Goal: Information Seeking & Learning: Learn about a topic

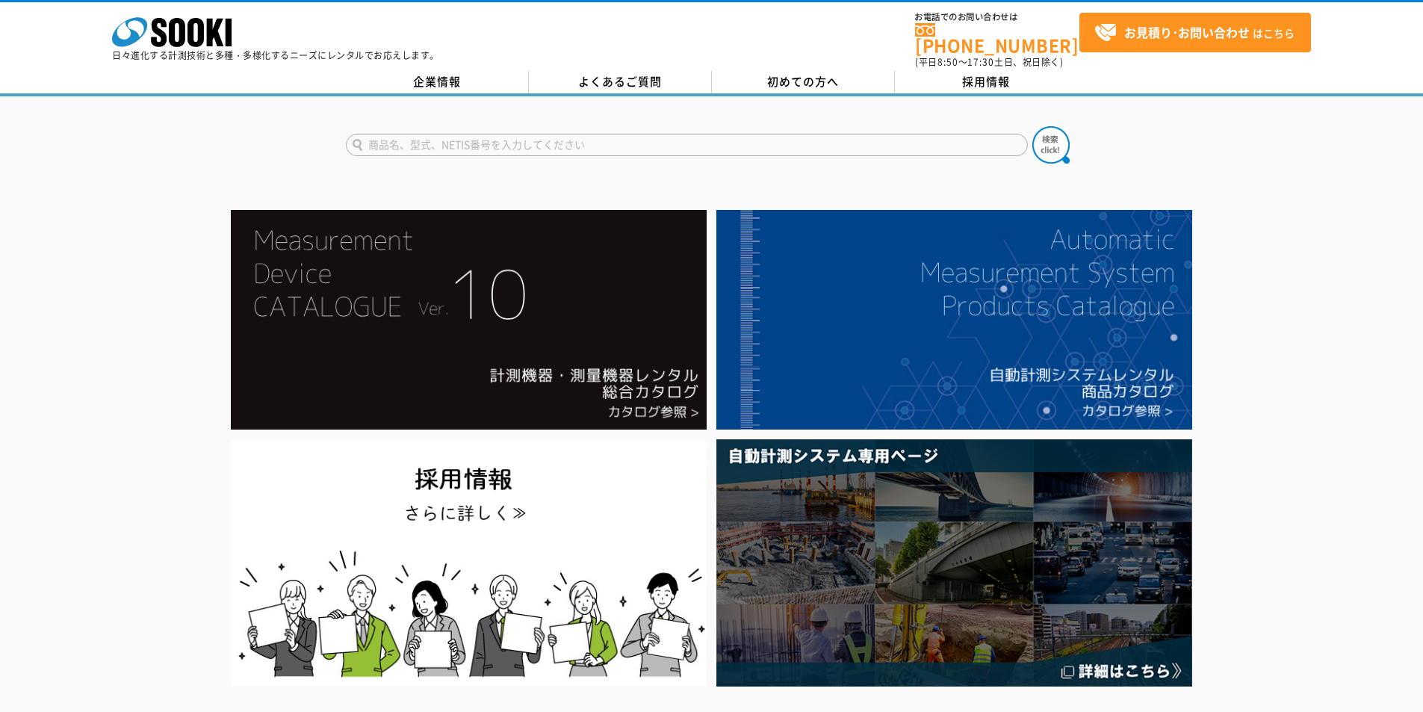
click at [595, 134] on input "text" at bounding box center [687, 145] width 682 height 22
type input "503"
click at [1048, 135] on img at bounding box center [1050, 144] width 37 height 37
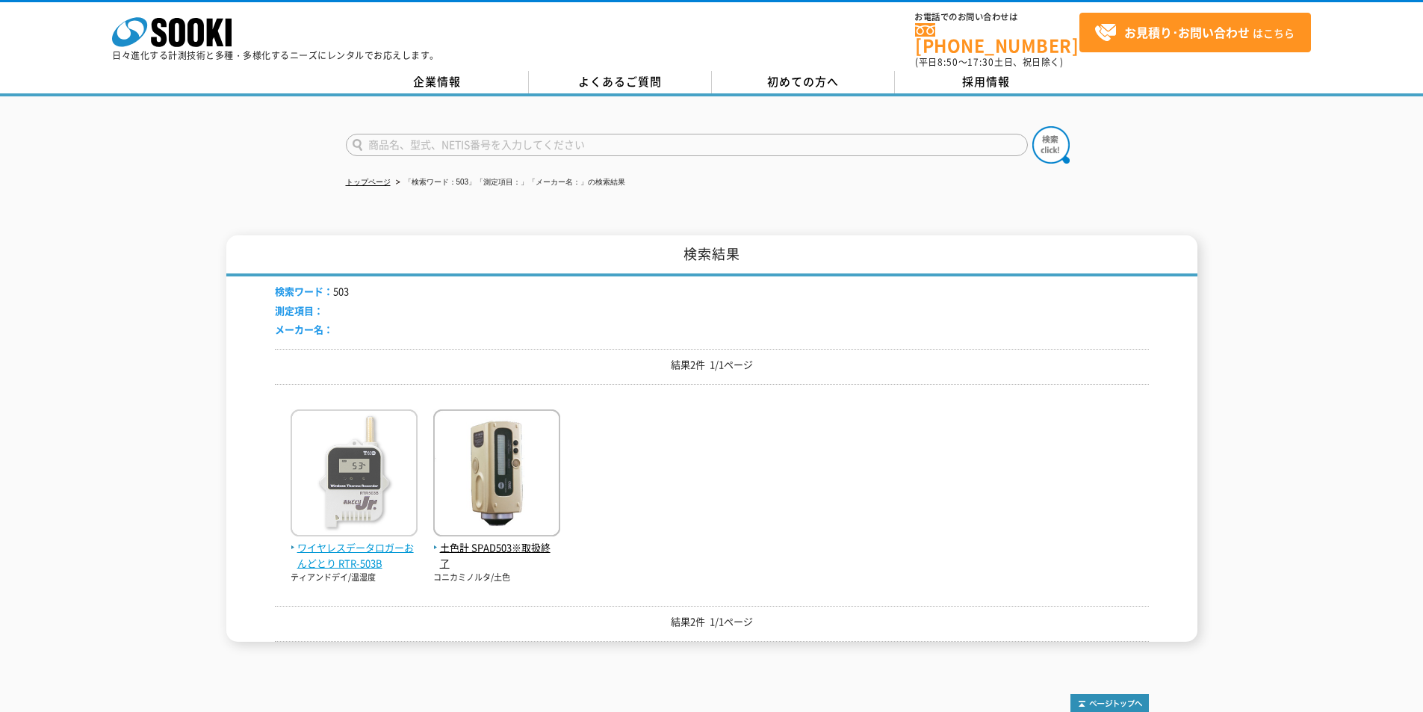
click at [359, 540] on span "ワイヤレスデータロガーおんどとり RTR-503B" at bounding box center [354, 555] width 127 height 31
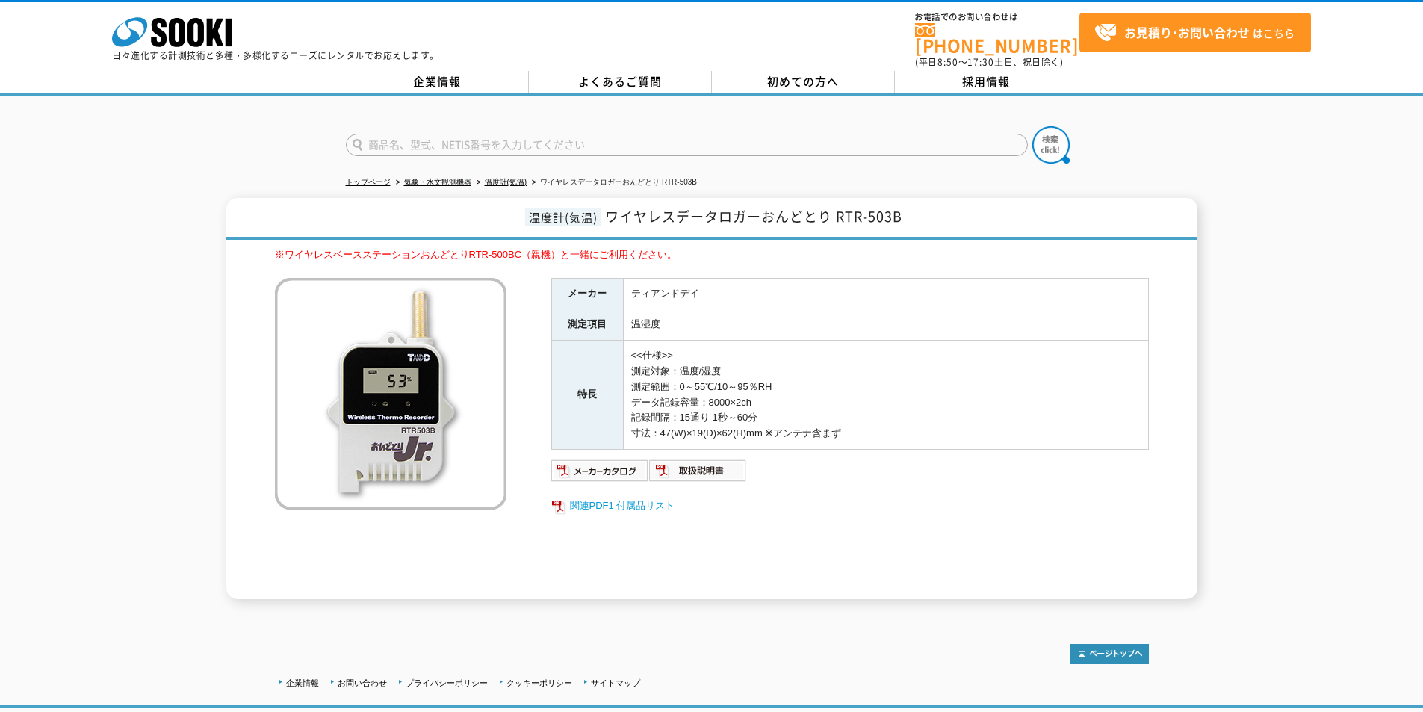
click at [610, 496] on link "関連PDF1 付属品リスト" at bounding box center [850, 505] width 598 height 19
click at [179, 31] on icon "株式会社 ソーキ" at bounding box center [172, 32] width 120 height 30
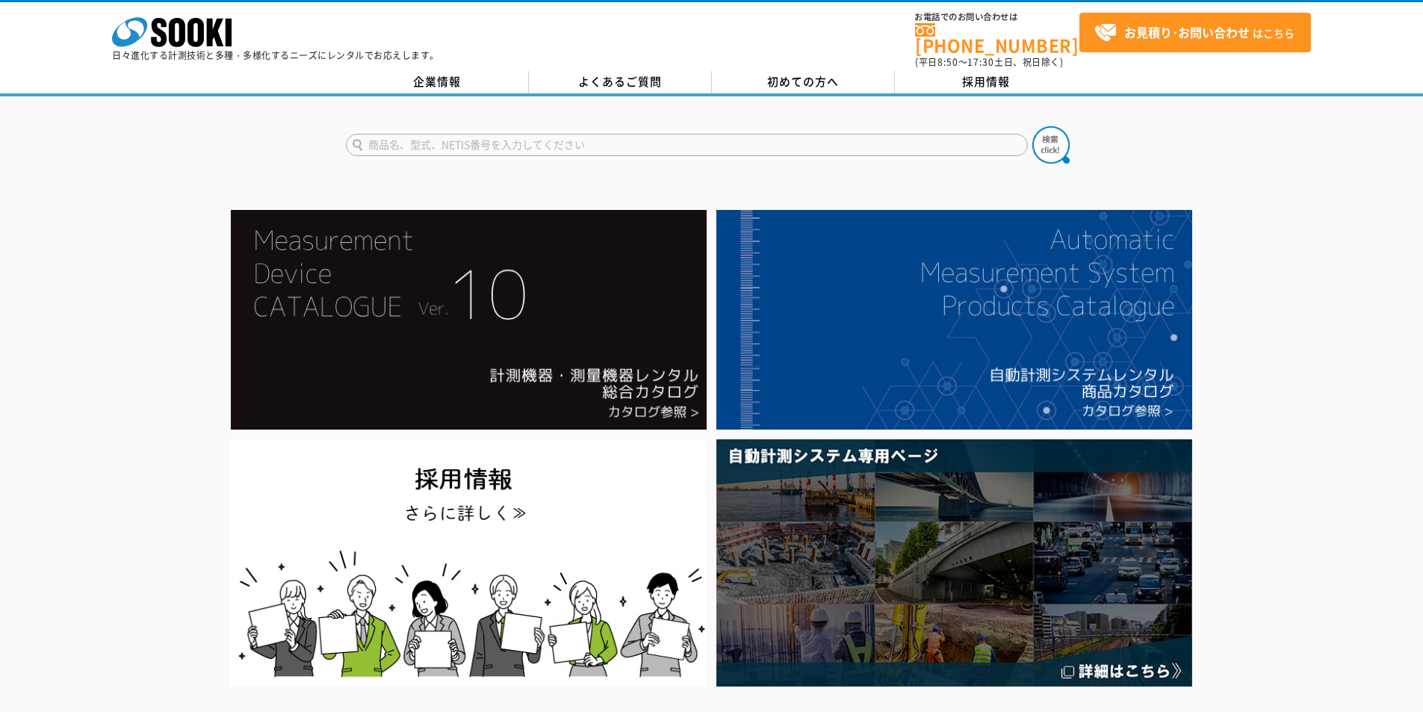
drag, startPoint x: 483, startPoint y: 135, endPoint x: 516, endPoint y: 163, distance: 43.5
click at [483, 136] on input "text" at bounding box center [687, 145] width 682 height 22
type input "503"
click at [1036, 128] on img at bounding box center [1050, 144] width 37 height 37
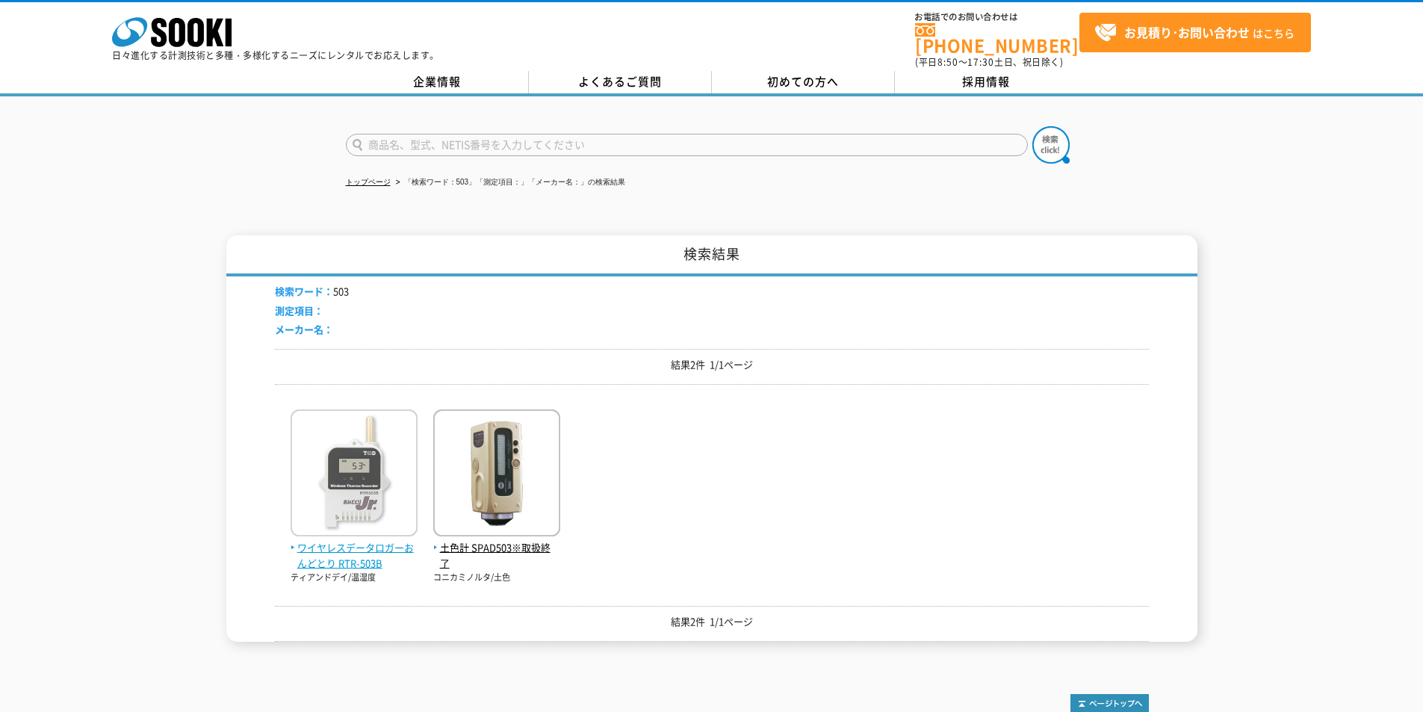
click at [332, 540] on span "ワイヤレスデータロガーおんどとり RTR-503B" at bounding box center [354, 555] width 127 height 31
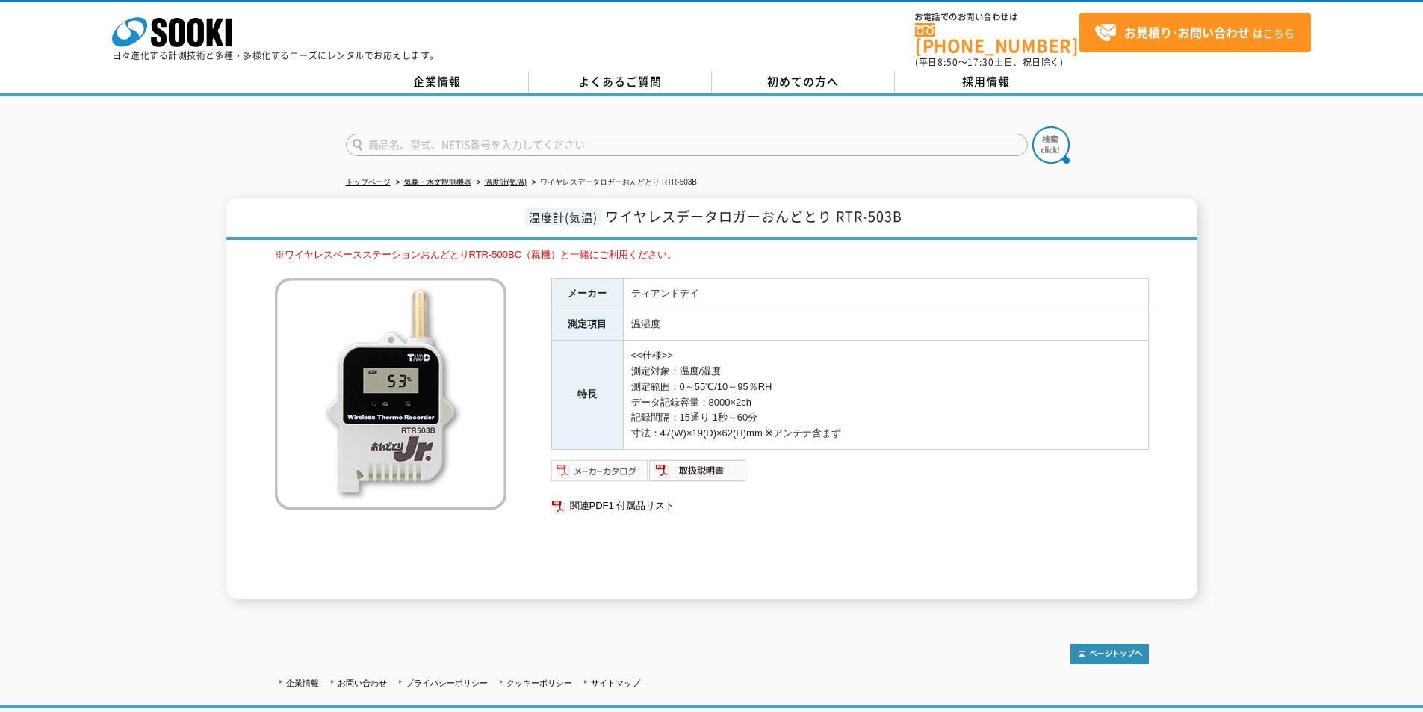
click at [619, 466] on img at bounding box center [600, 471] width 98 height 24
click at [600, 496] on link "関連PDF1 付属品リスト" at bounding box center [850, 505] width 598 height 19
click at [621, 466] on img at bounding box center [600, 471] width 98 height 24
drag, startPoint x: 207, startPoint y: 34, endPoint x: 189, endPoint y: 22, distance: 21.5
click at [207, 34] on polygon at bounding box center [215, 33] width 17 height 28
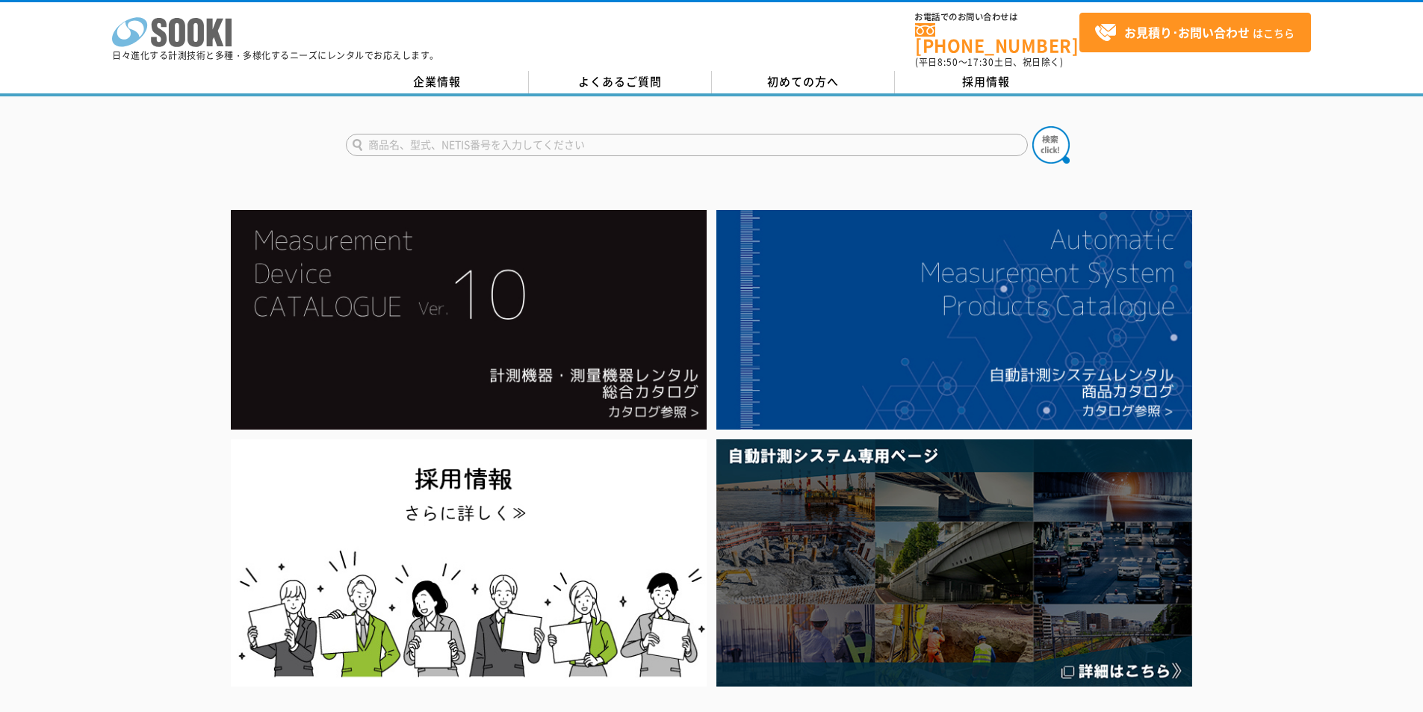
click at [196, 36] on icon "株式会社 ソーキ" at bounding box center [172, 32] width 120 height 30
click at [502, 140] on input "text" at bounding box center [687, 145] width 682 height 22
type input "5"
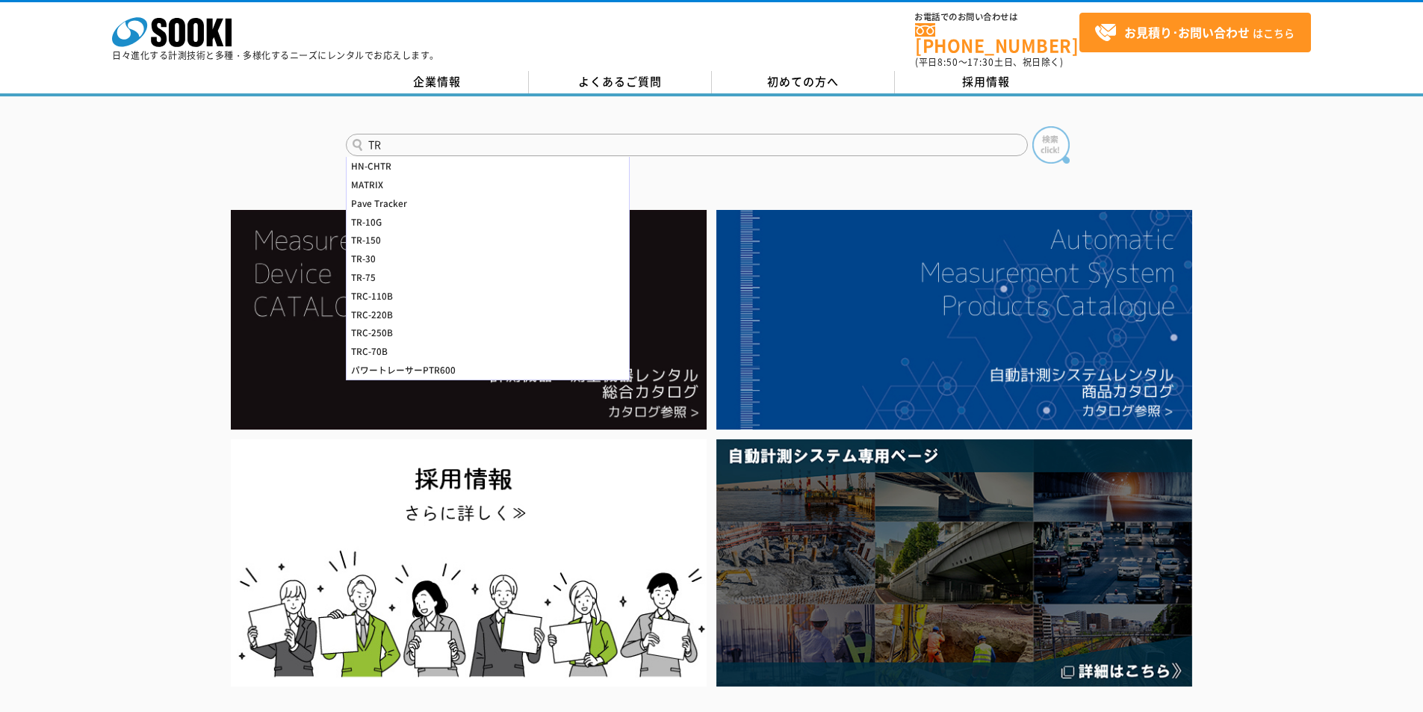
type input "TR"
click at [1060, 135] on img at bounding box center [1050, 144] width 37 height 37
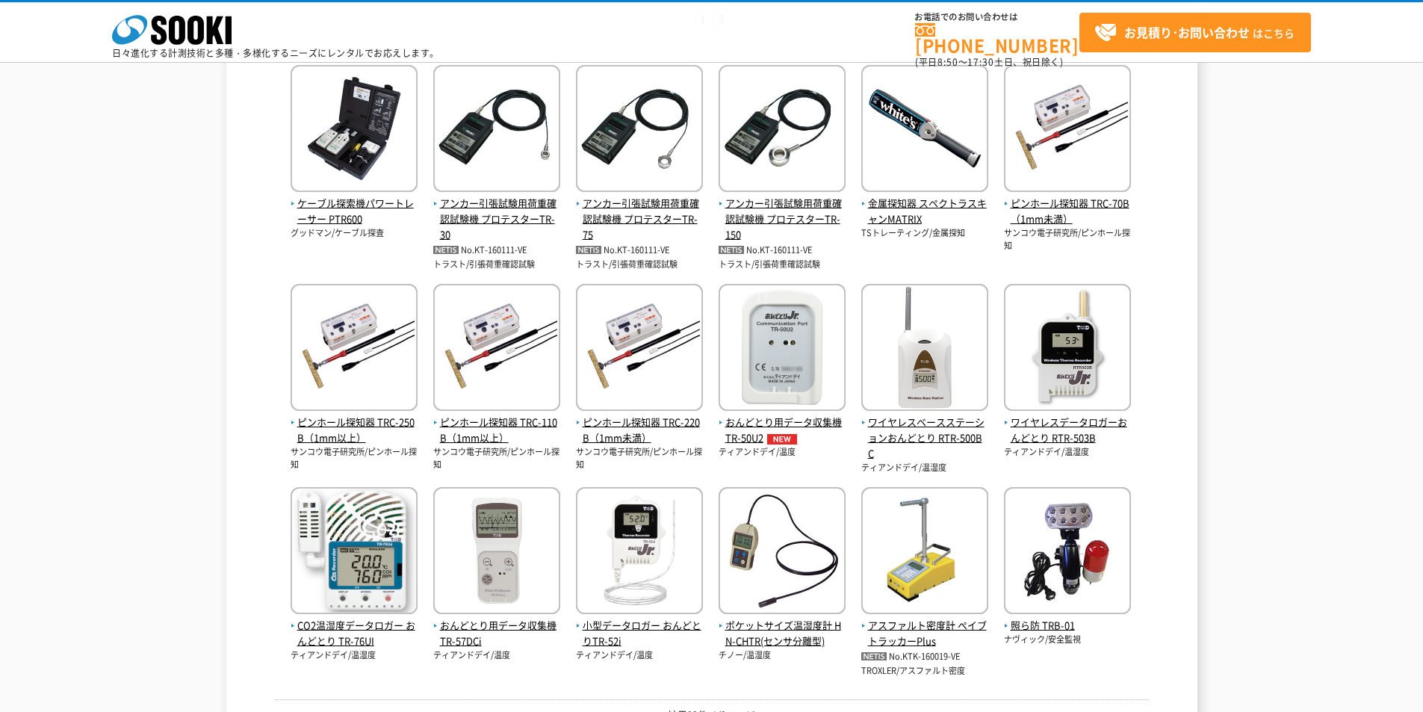
scroll to position [498, 0]
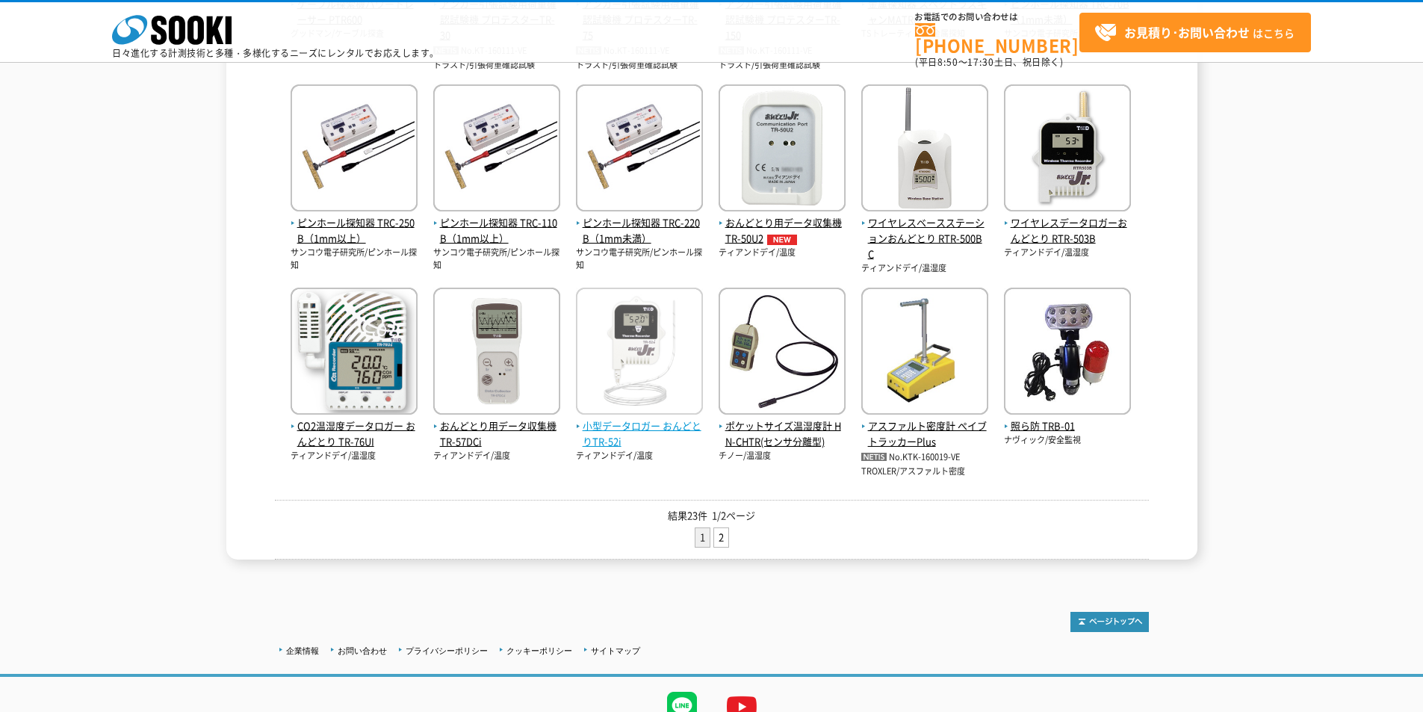
click at [648, 415] on img at bounding box center [639, 353] width 127 height 131
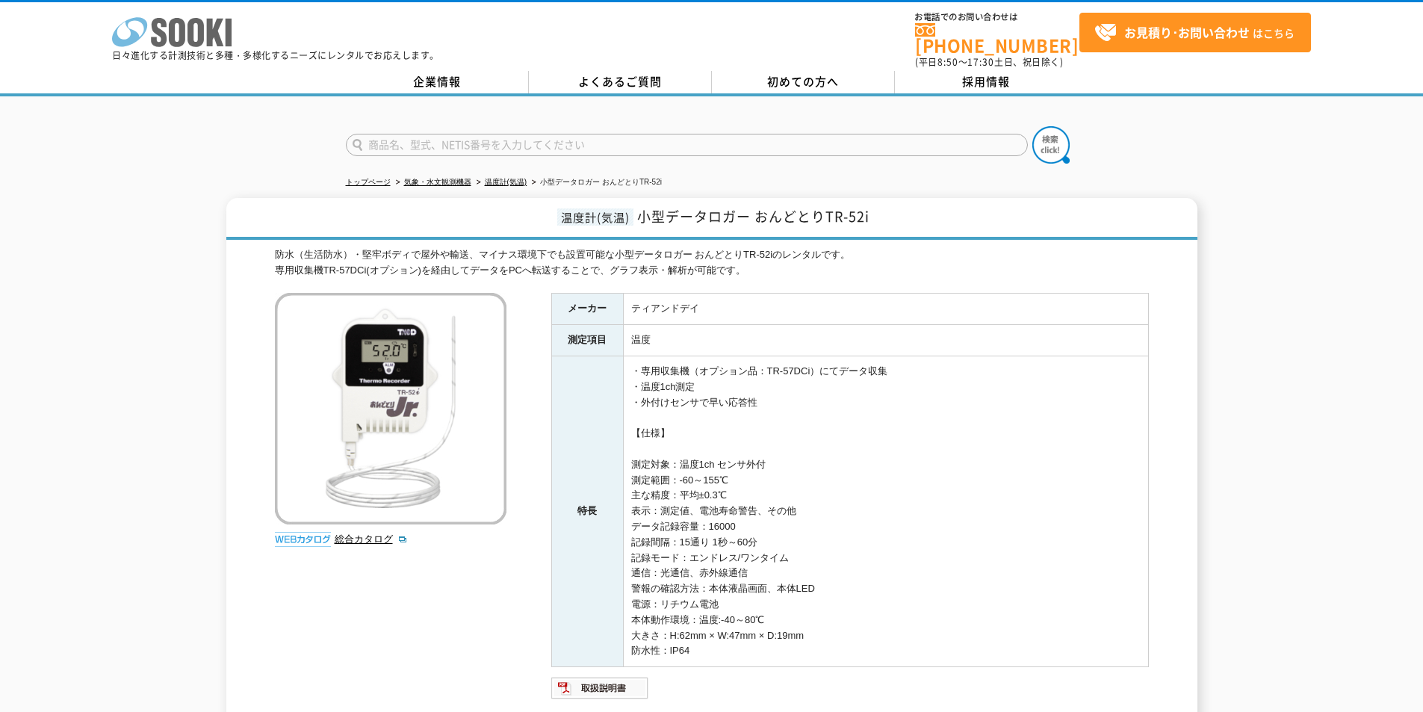
click at [176, 34] on icon "株式会社 ソーキ" at bounding box center [172, 32] width 120 height 30
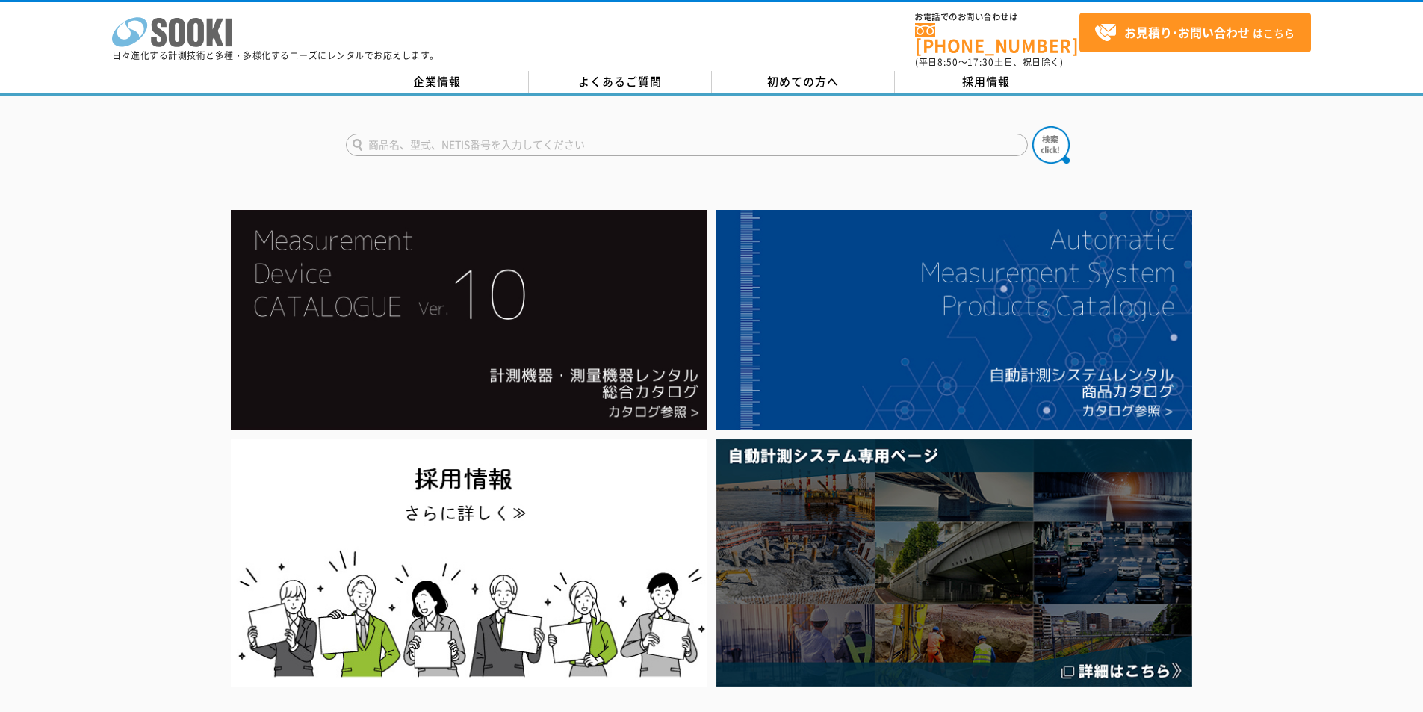
click at [227, 41] on rect at bounding box center [229, 33] width 6 height 28
